Goal: Task Accomplishment & Management: Manage account settings

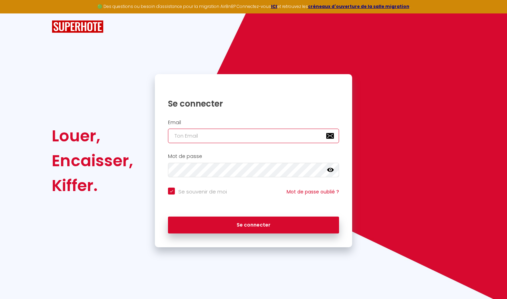
type input "[EMAIL_ADDRESS][DOMAIN_NAME]"
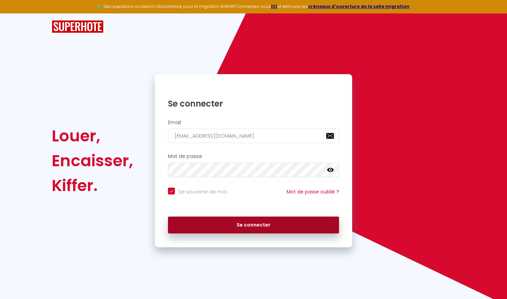
click at [241, 227] on button "Se connecter" at bounding box center [253, 225] width 171 height 17
checkbox input "true"
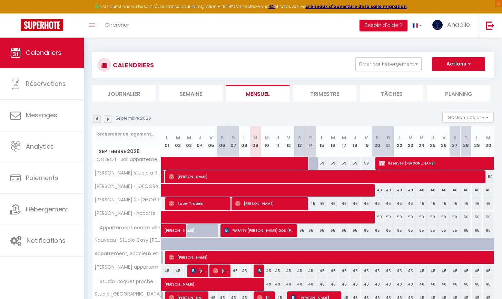
scroll to position [47, 0]
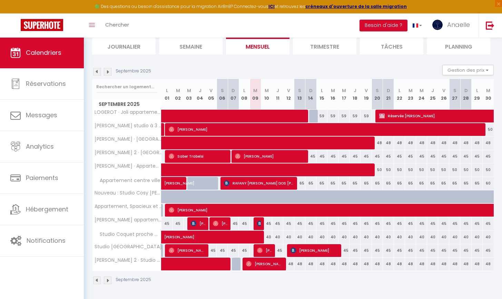
select select "OK"
select select "0"
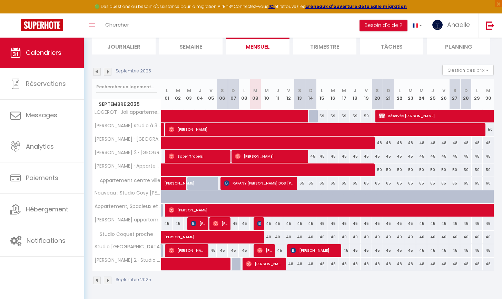
select select "1"
select select
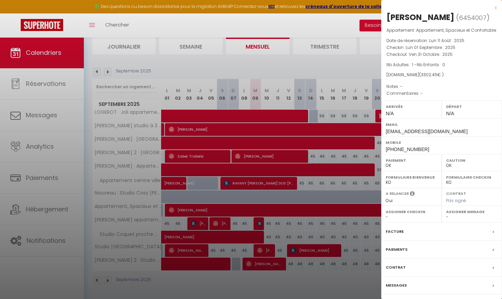
click at [399, 229] on label "Facture" at bounding box center [394, 231] width 18 height 7
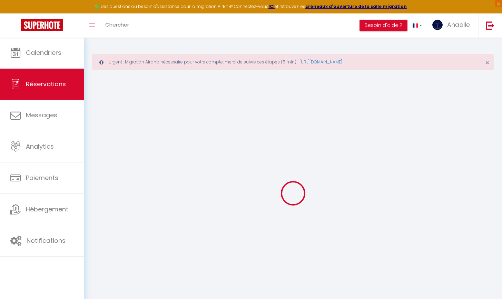
select select "cleaning"
select select "taxes"
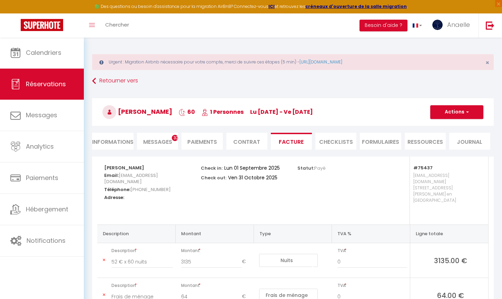
click at [449, 112] on button "Actions" at bounding box center [456, 112] width 53 height 14
click at [442, 136] on link "Aperçu et éditer" at bounding box center [451, 136] width 58 height 9
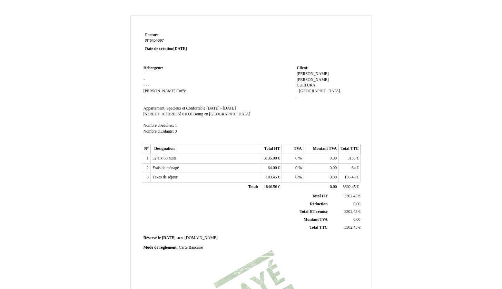
click at [214, 107] on span "[DATE] - [DATE]" at bounding box center [220, 108] width 29 height 4
drag, startPoint x: 223, startPoint y: 107, endPoint x: 217, endPoint y: 107, distance: 6.6
click at [217, 107] on input "[DATE] - [DATE]" at bounding box center [245, 109] width 79 height 7
click at [261, 107] on input "[DATE] - [DATE]" at bounding box center [245, 109] width 79 height 7
drag, startPoint x: 261, startPoint y: 106, endPoint x: 283, endPoint y: 108, distance: 22.1
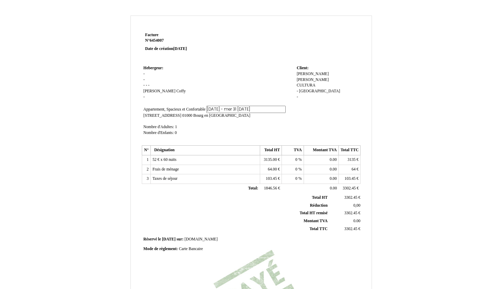
click at [283, 108] on input "[DATE] - mer 31 [DATE]" at bounding box center [245, 109] width 79 height 7
type input "[DATE] - [DATE]"
click at [207, 130] on td "Hebergeur: Hebergeur: - - - - - [PERSON_NAME] - SIRET Appartement, Spacieux et …" at bounding box center [218, 104] width 153 height 80
drag, startPoint x: 157, startPoint y: 154, endPoint x: 152, endPoint y: 156, distance: 4.9
click at [152, 156] on span "52 € x 60 nuits" at bounding box center [164, 158] width 24 height 4
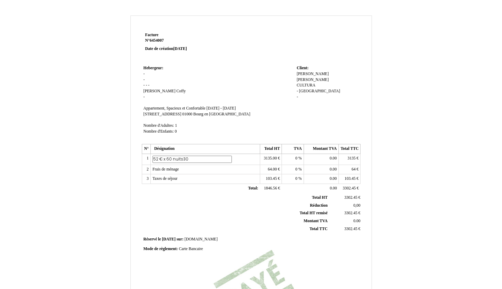
click at [171, 156] on input "52 € x 60 nuits30" at bounding box center [191, 159] width 79 height 7
drag, startPoint x: 171, startPoint y: 156, endPoint x: 167, endPoint y: 157, distance: 4.6
click at [167, 157] on input "52 € x 60 nuits30" at bounding box center [191, 159] width 79 height 7
click at [190, 156] on input "52 € x 30 nuits30" at bounding box center [191, 159] width 79 height 7
drag, startPoint x: 165, startPoint y: 156, endPoint x: 151, endPoint y: 156, distance: 13.8
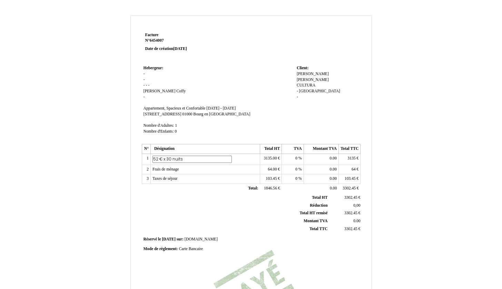
click at [151, 156] on td "52 € x 60 nuits 52 € x 30 nuits" at bounding box center [204, 159] width 109 height 11
type input "30 nuits"
drag, startPoint x: 276, startPoint y: 155, endPoint x: 262, endPoint y: 153, distance: 13.9
click at [262, 154] on td "3135.00 3135.00 €" at bounding box center [271, 159] width 22 height 10
click at [265, 156] on span "3135.00" at bounding box center [269, 158] width 13 height 4
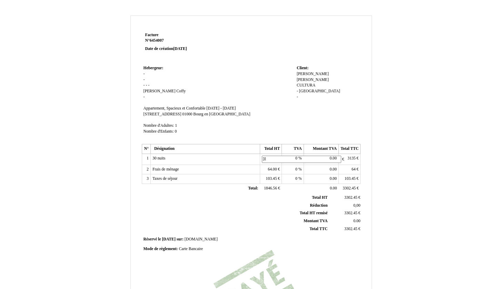
type input "3"
type input "1863,49"
click at [413, 153] on div "Facture Facture N° 6454007 6454007 Date de création [DATE] Hebergeur: Hebergeur…" at bounding box center [250, 216] width 403 height 400
drag, startPoint x: 181, startPoint y: 163, endPoint x: 152, endPoint y: 164, distance: 29.0
click at [152, 164] on td "Frais de ménage Frais de ménage" at bounding box center [204, 168] width 109 height 10
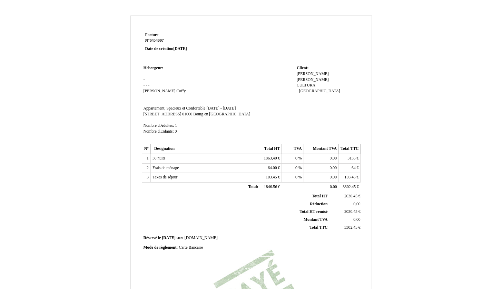
click at [157, 163] on td "Frais de ménage Frais de ménage" at bounding box center [204, 168] width 109 height 10
drag, startPoint x: 267, startPoint y: 164, endPoint x: 286, endPoint y: 166, distance: 19.7
click at [286, 166] on tr "2 Frais de ménage Frais de ménage 64.00 64.00 € 0 0 % 0.00 0.00 64 64 €" at bounding box center [251, 168] width 219 height 10
click at [272, 166] on span "64.00" at bounding box center [272, 168] width 9 height 4
type input "6"
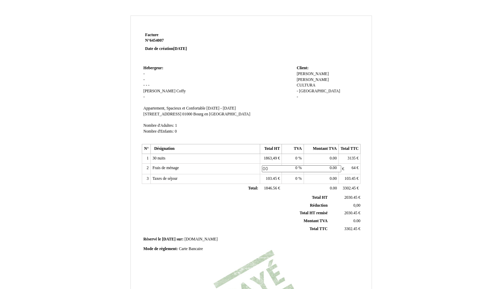
click at [404, 170] on div "Facture Facture N° 6454007 6454007 Date de création 12 August 2025 Hebergeur: H…" at bounding box center [250, 216] width 403 height 400
click at [275, 166] on span "00" at bounding box center [275, 168] width 4 height 4
click at [262, 166] on input "00" at bounding box center [301, 169] width 79 height 7
type input "0.00"
click at [266, 196] on tbody "Total HT Total HT 1966.45 1966.45 € Réduction Réduction 0,00 0,00 Total HT remi…" at bounding box center [252, 213] width 219 height 39
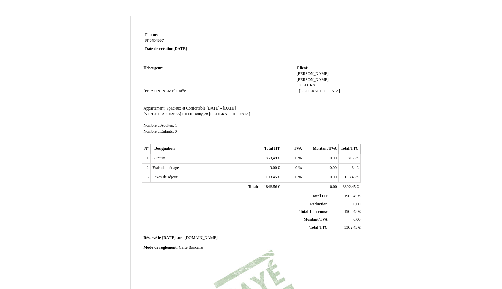
drag, startPoint x: 355, startPoint y: 164, endPoint x: 342, endPoint y: 166, distance: 13.3
click at [342, 166] on td "64 64 €" at bounding box center [350, 168] width 22 height 10
click at [347, 164] on td "64 64 €" at bounding box center [350, 168] width 22 height 10
drag, startPoint x: 360, startPoint y: 162, endPoint x: 353, endPoint y: 162, distance: 7.2
click at [360, 162] on table "N° Désignation Total HT TVA Montant TVA Total TTC 1 30 nuits 30 nuits 1863,49 1…" at bounding box center [251, 168] width 219 height 48
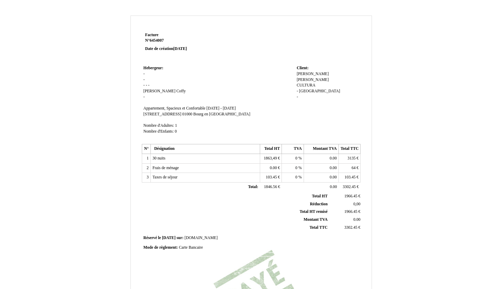
click at [357, 163] on td "64 64 €" at bounding box center [350, 168] width 22 height 10
click at [354, 166] on span "64" at bounding box center [353, 168] width 4 height 4
type input "6"
type input "0.00"
click at [349, 157] on span "3135" at bounding box center [351, 158] width 8 height 4
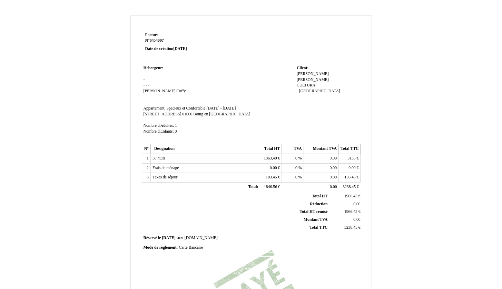
click at [272, 156] on span "1863,49" at bounding box center [269, 158] width 13 height 4
type input "1863.49"
click at [356, 156] on td "3135 3135 €" at bounding box center [350, 159] width 22 height 11
drag, startPoint x: 355, startPoint y: 154, endPoint x: 342, endPoint y: 157, distance: 13.1
click at [342, 157] on td "3135 3135 €" at bounding box center [350, 159] width 22 height 10
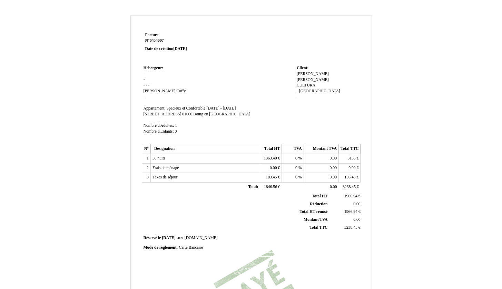
click at [350, 156] on span "3135" at bounding box center [351, 158] width 8 height 4
type input "3"
type input "1863.49"
click at [418, 173] on div "Facture Facture N° 6454007 6454007 Date de création 12 August 2025 Hebergeur: H…" at bounding box center [250, 216] width 403 height 400
drag, startPoint x: 355, startPoint y: 173, endPoint x: 341, endPoint y: 174, distance: 14.1
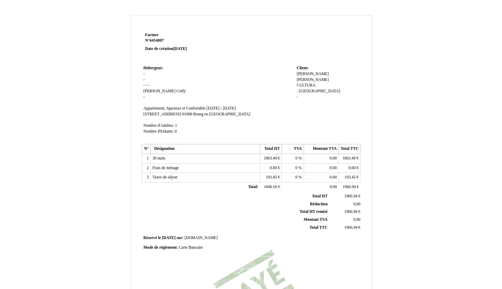
click at [341, 174] on td "103.45 103.45 €" at bounding box center [350, 178] width 22 height 10
click at [339, 173] on td "103.45 103.45 €" at bounding box center [350, 178] width 22 height 10
click at [353, 175] on span "103.45" at bounding box center [349, 177] width 11 height 4
type input "1"
type input "0.00"
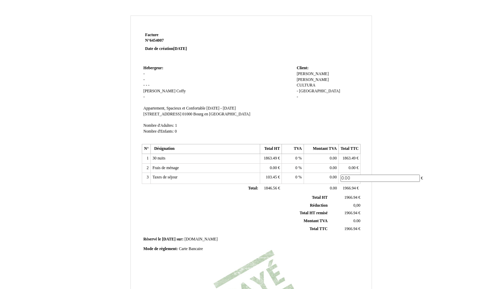
click at [267, 176] on span "103.45" at bounding box center [270, 177] width 11 height 4
type input "0.00"
click at [392, 202] on div "Facture Facture N° 6454007 6454007 Date de création 12 August 2025 Hebergeur: H…" at bounding box center [250, 216] width 403 height 400
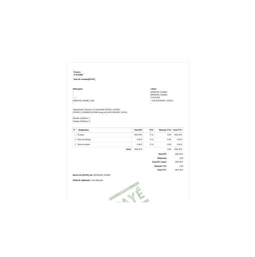
scroll to position [127, 0]
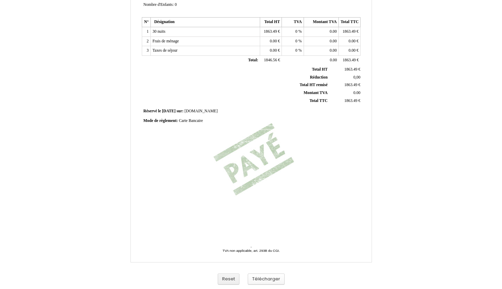
click at [271, 282] on button "Télécharger" at bounding box center [266, 279] width 37 height 11
